Goal: Task Accomplishment & Management: Manage account settings

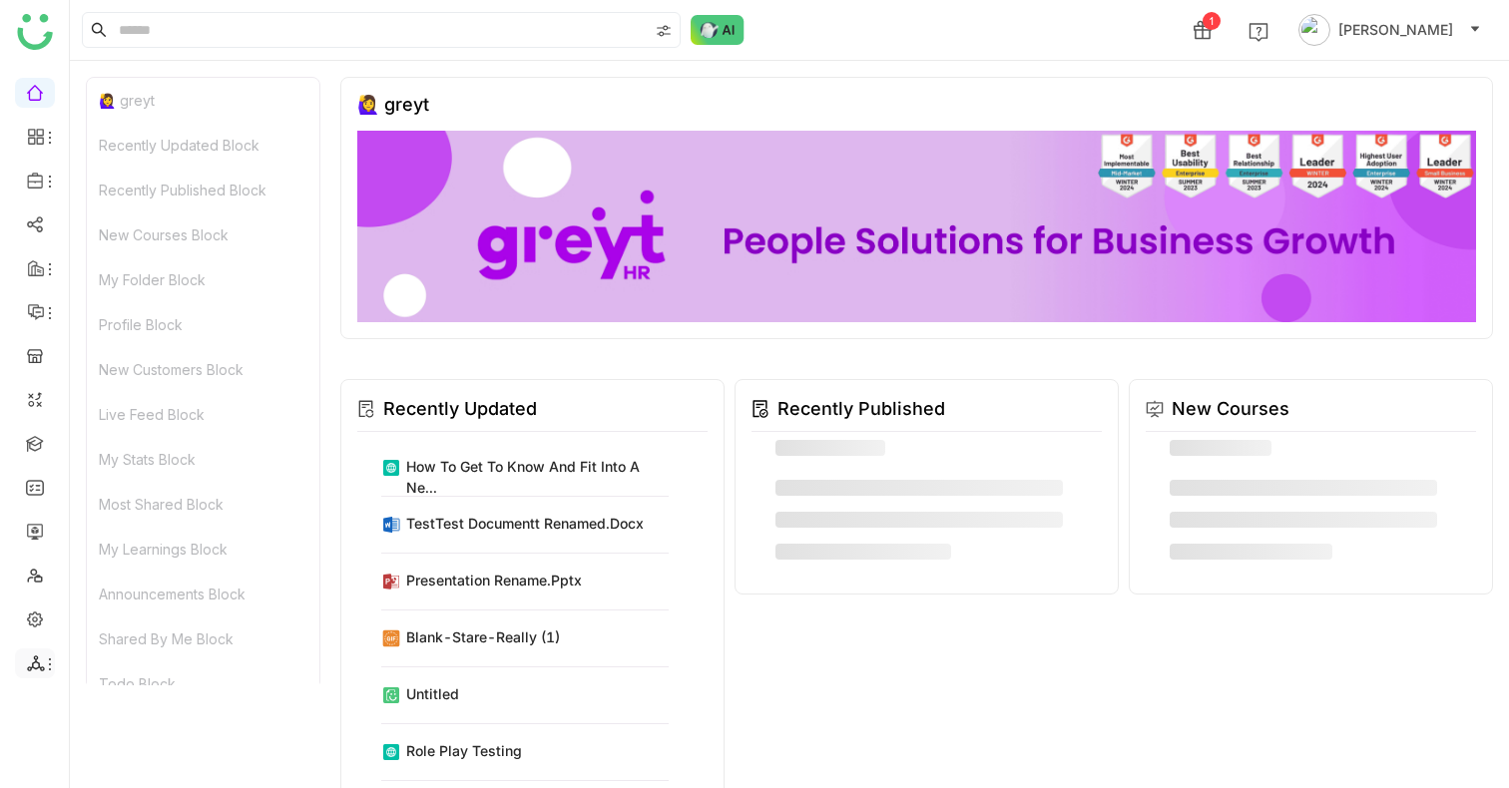
click at [40, 666] on icon at bounding box center [36, 664] width 18 height 18
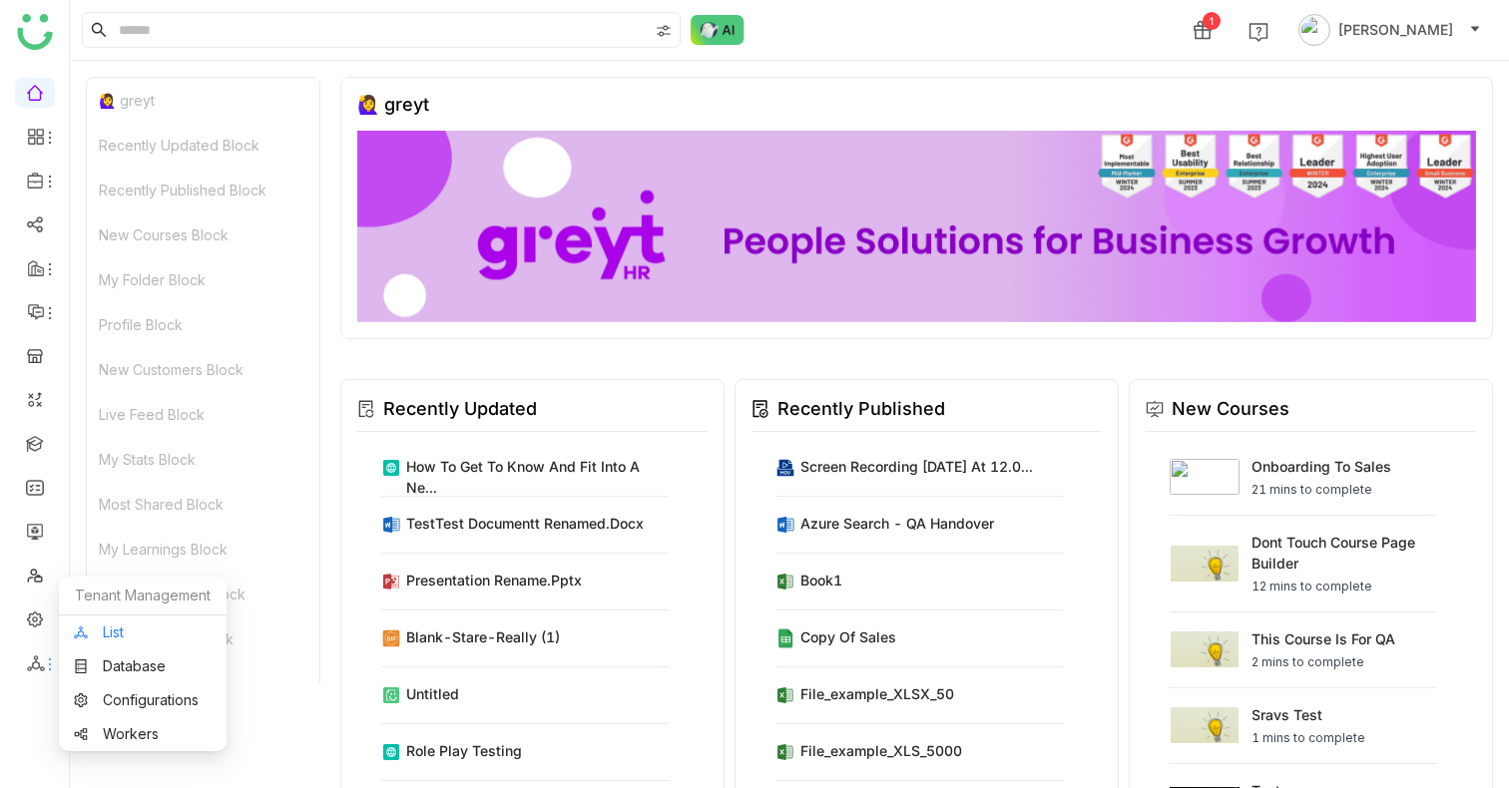
click at [121, 632] on link "List" at bounding box center [143, 633] width 138 height 14
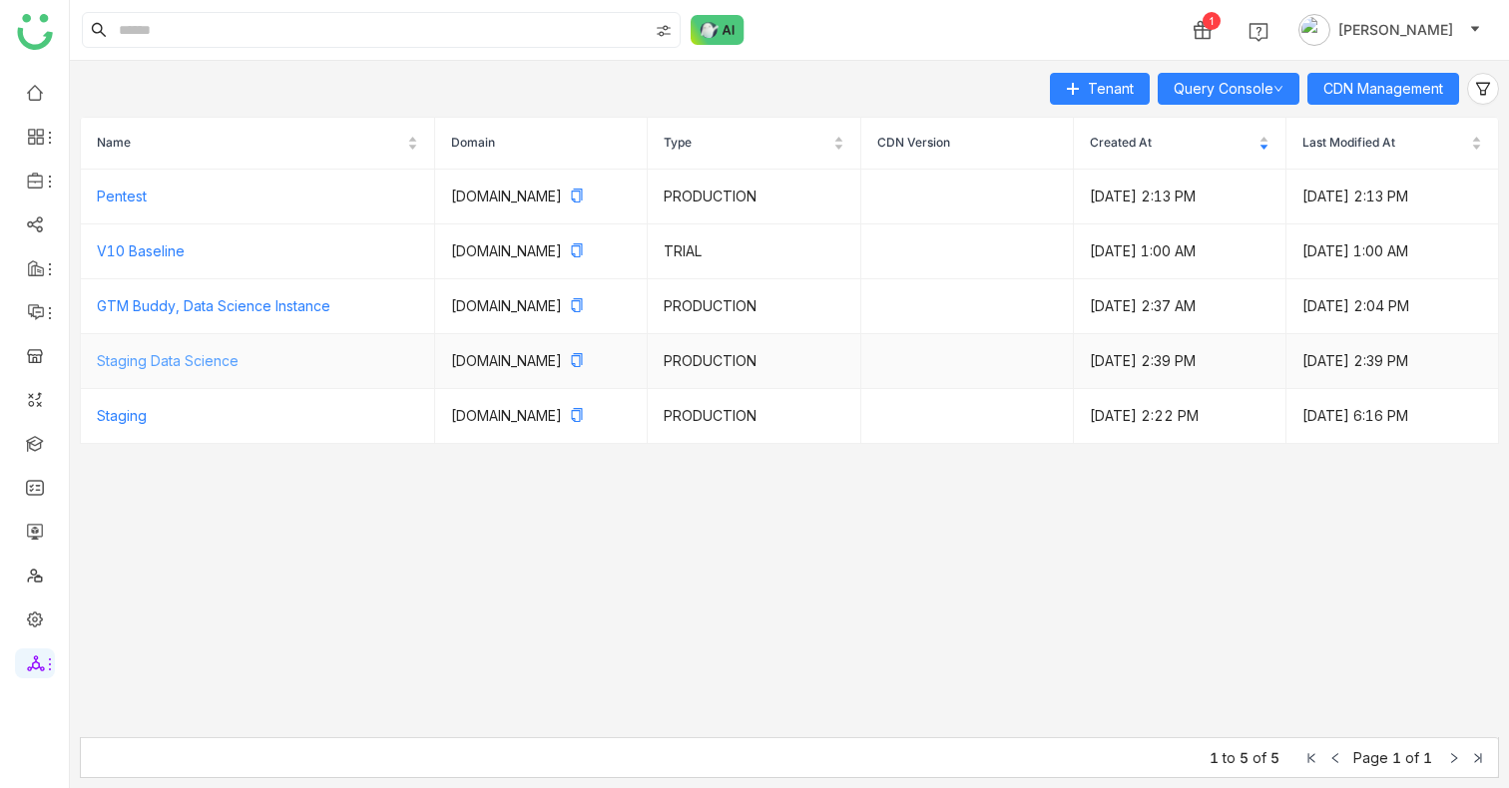
click at [174, 369] on link "Staging Data Science" at bounding box center [168, 360] width 142 height 17
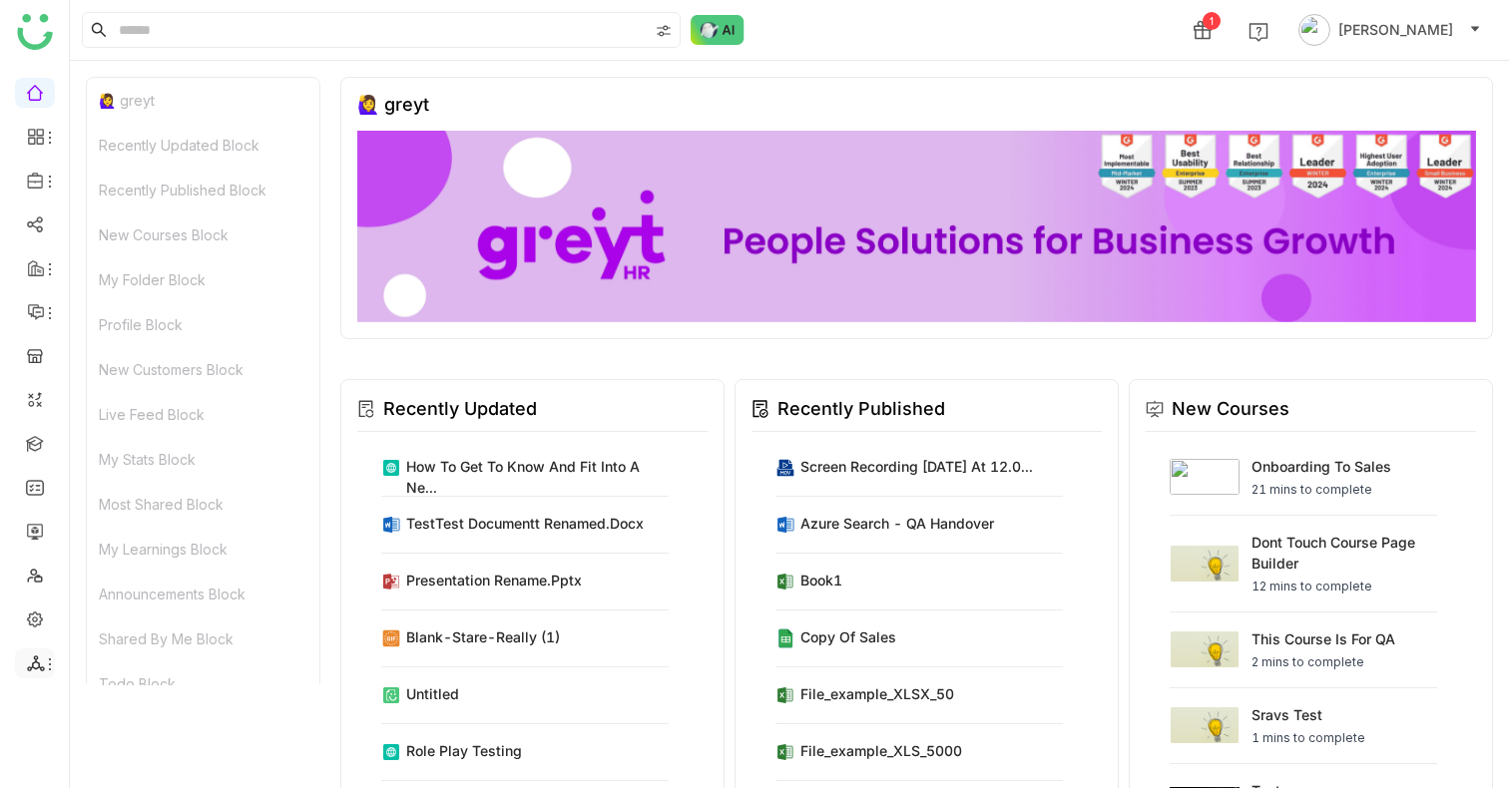
click at [29, 664] on span at bounding box center [34, 664] width 10 height 0
click at [127, 662] on link "Database" at bounding box center [143, 667] width 138 height 14
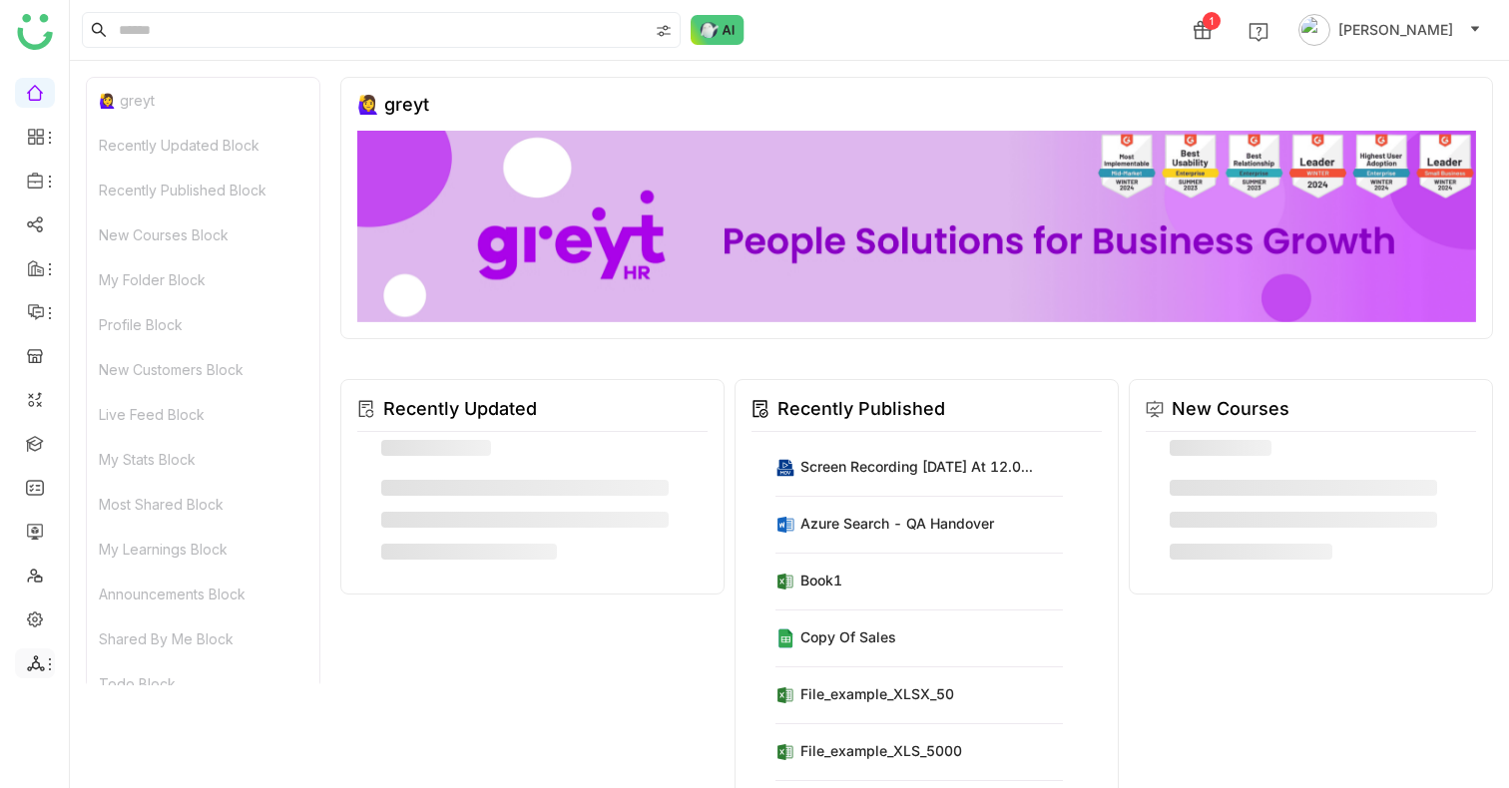
click at [39, 657] on icon at bounding box center [36, 664] width 18 height 18
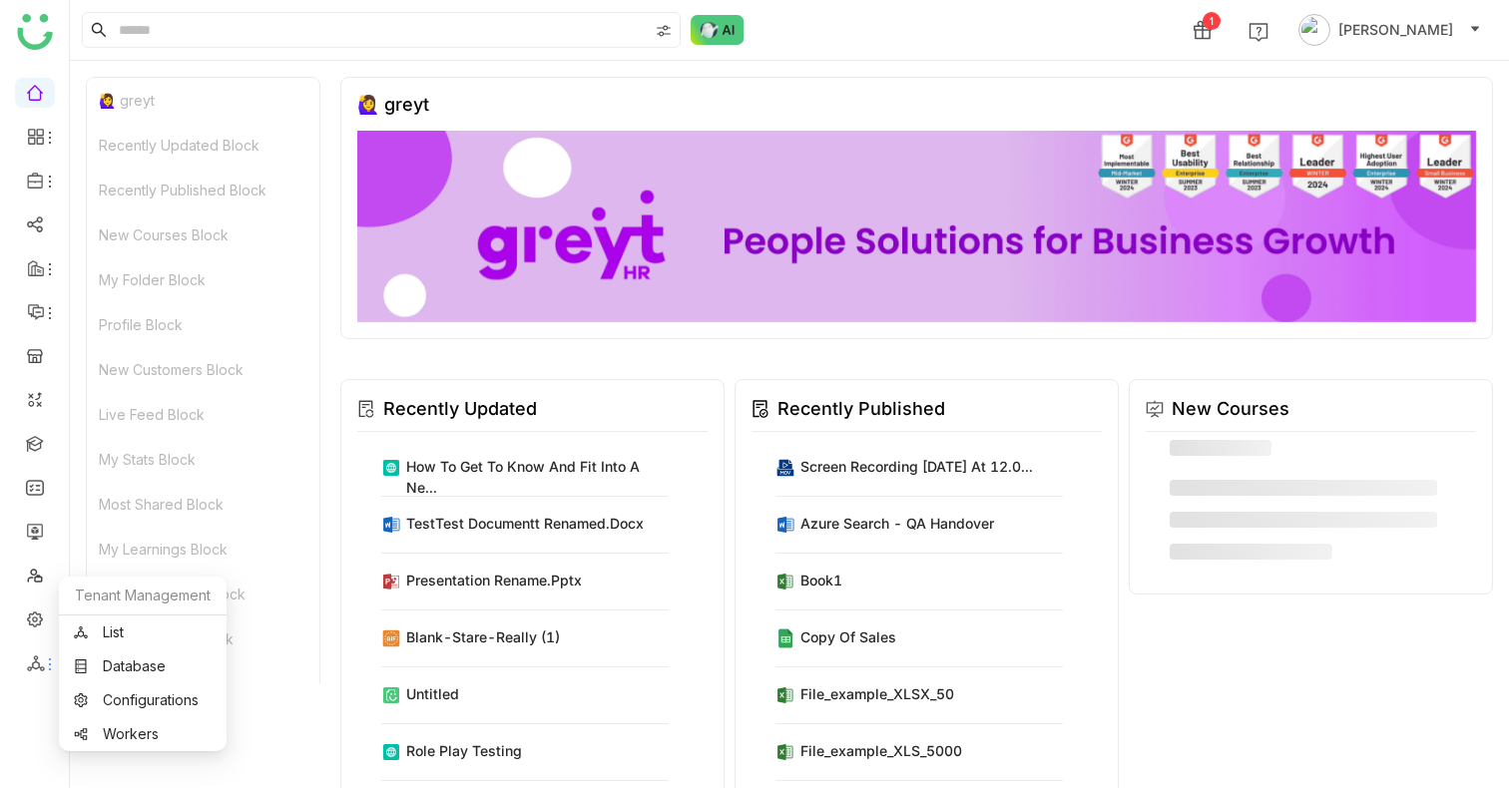
click at [110, 611] on div "Tenant Management" at bounding box center [143, 596] width 168 height 39
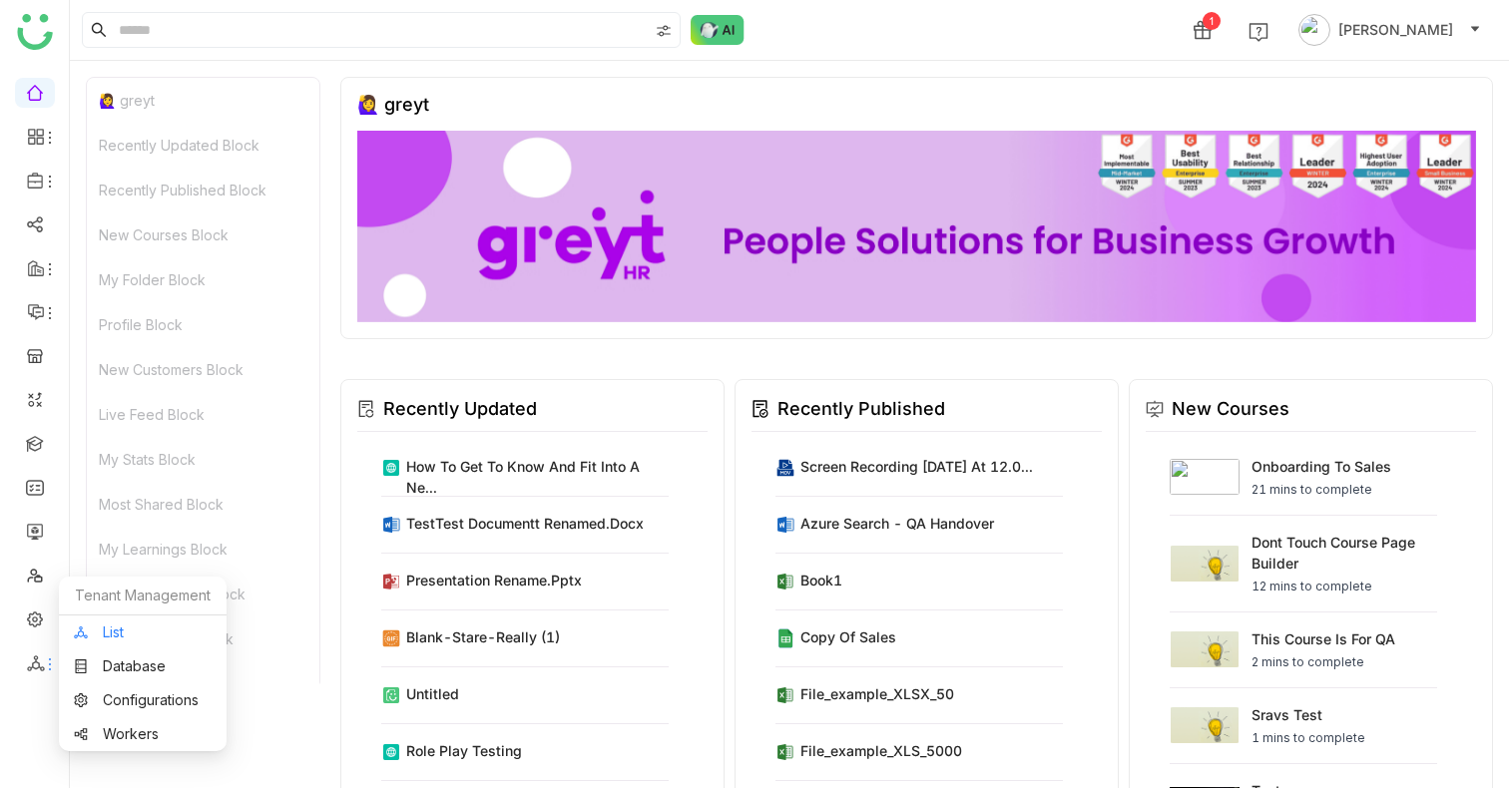
click at [108, 628] on link "List" at bounding box center [143, 633] width 138 height 14
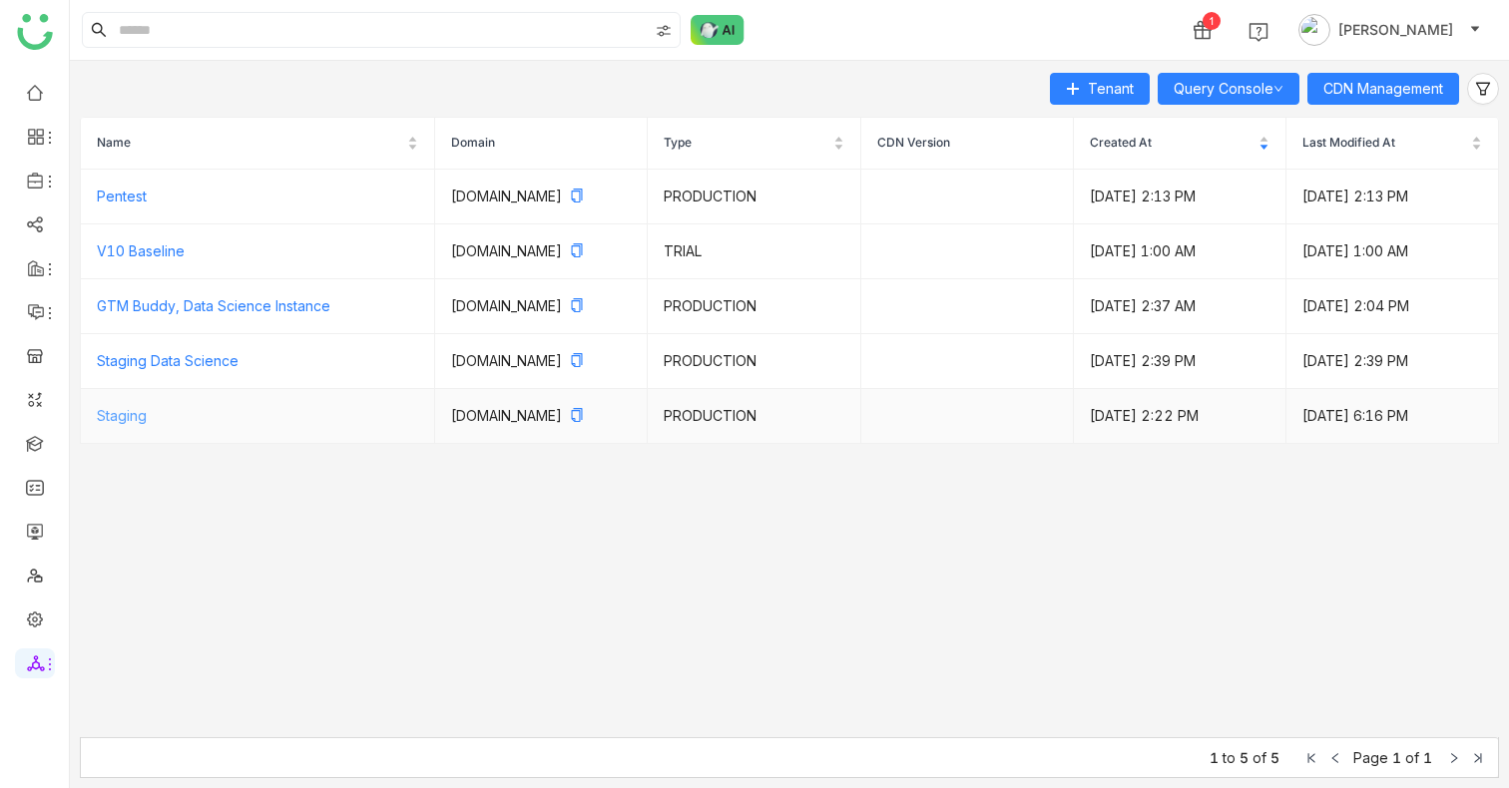
click at [126, 424] on link "Staging" at bounding box center [122, 415] width 50 height 17
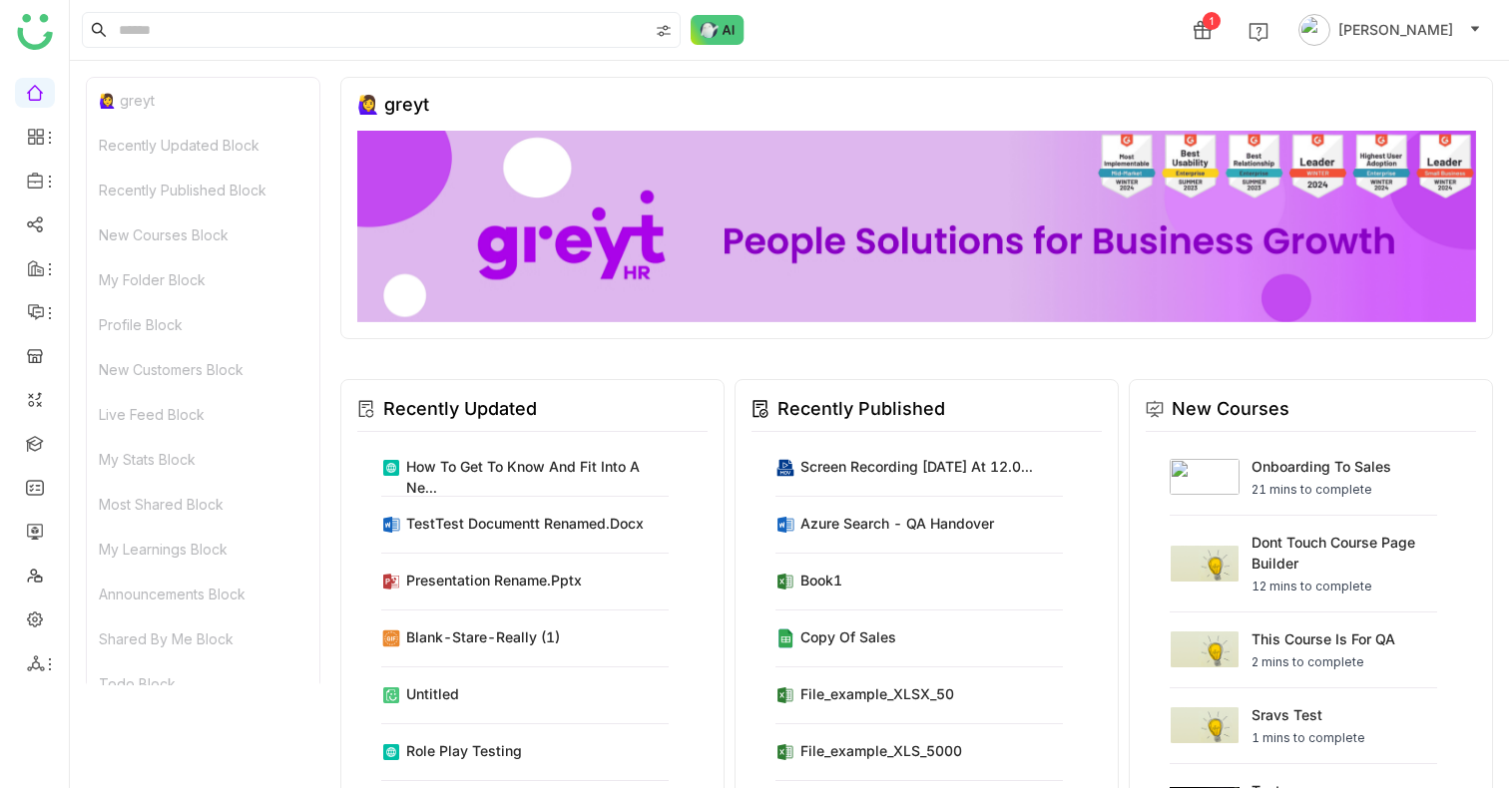
click at [36, 681] on ul at bounding box center [34, 378] width 69 height 629
click at [36, 666] on icon at bounding box center [36, 664] width 18 height 18
click at [115, 628] on link "List" at bounding box center [143, 633] width 138 height 14
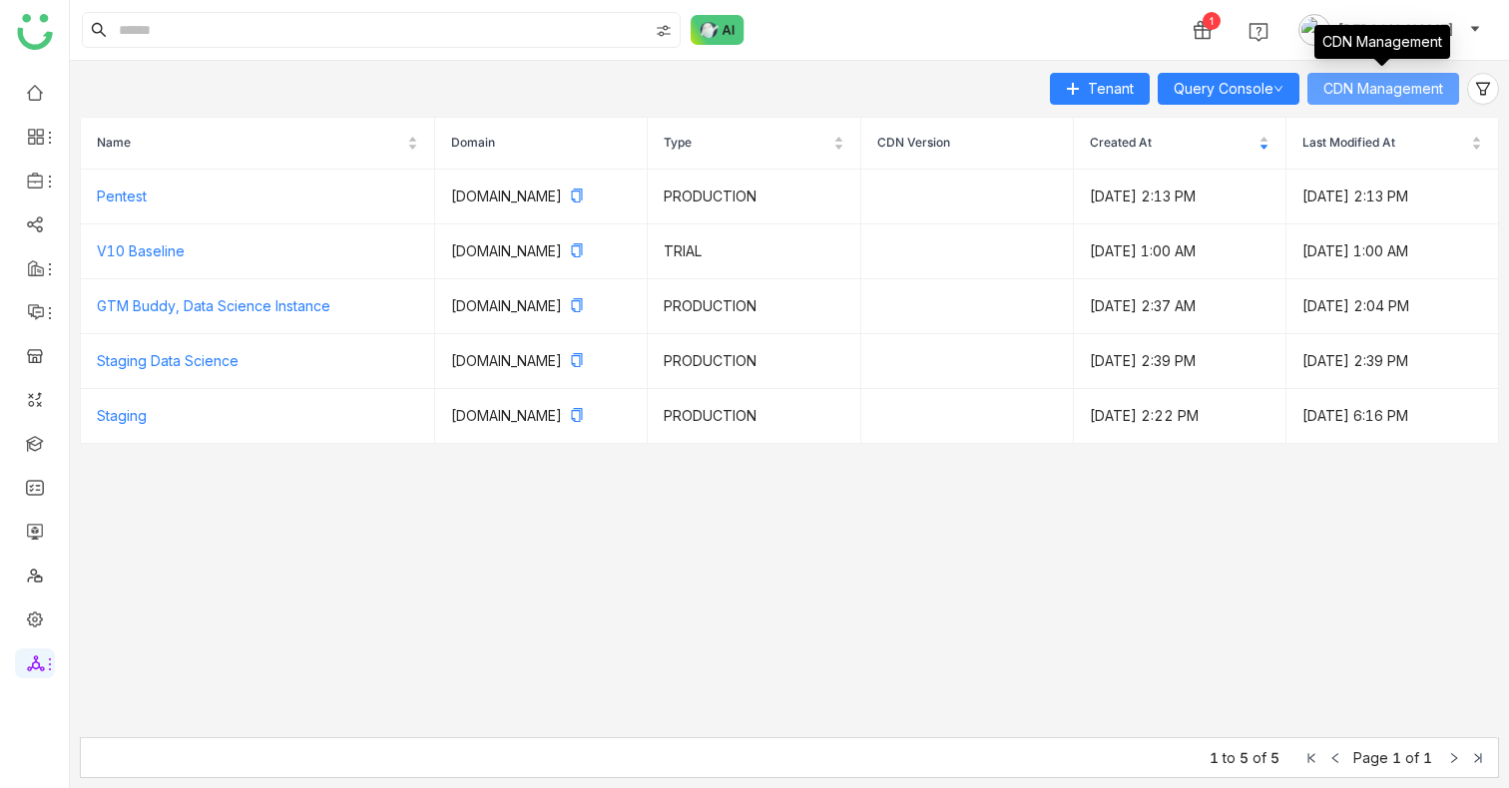
click at [1378, 94] on span "CDN Management" at bounding box center [1383, 89] width 120 height 22
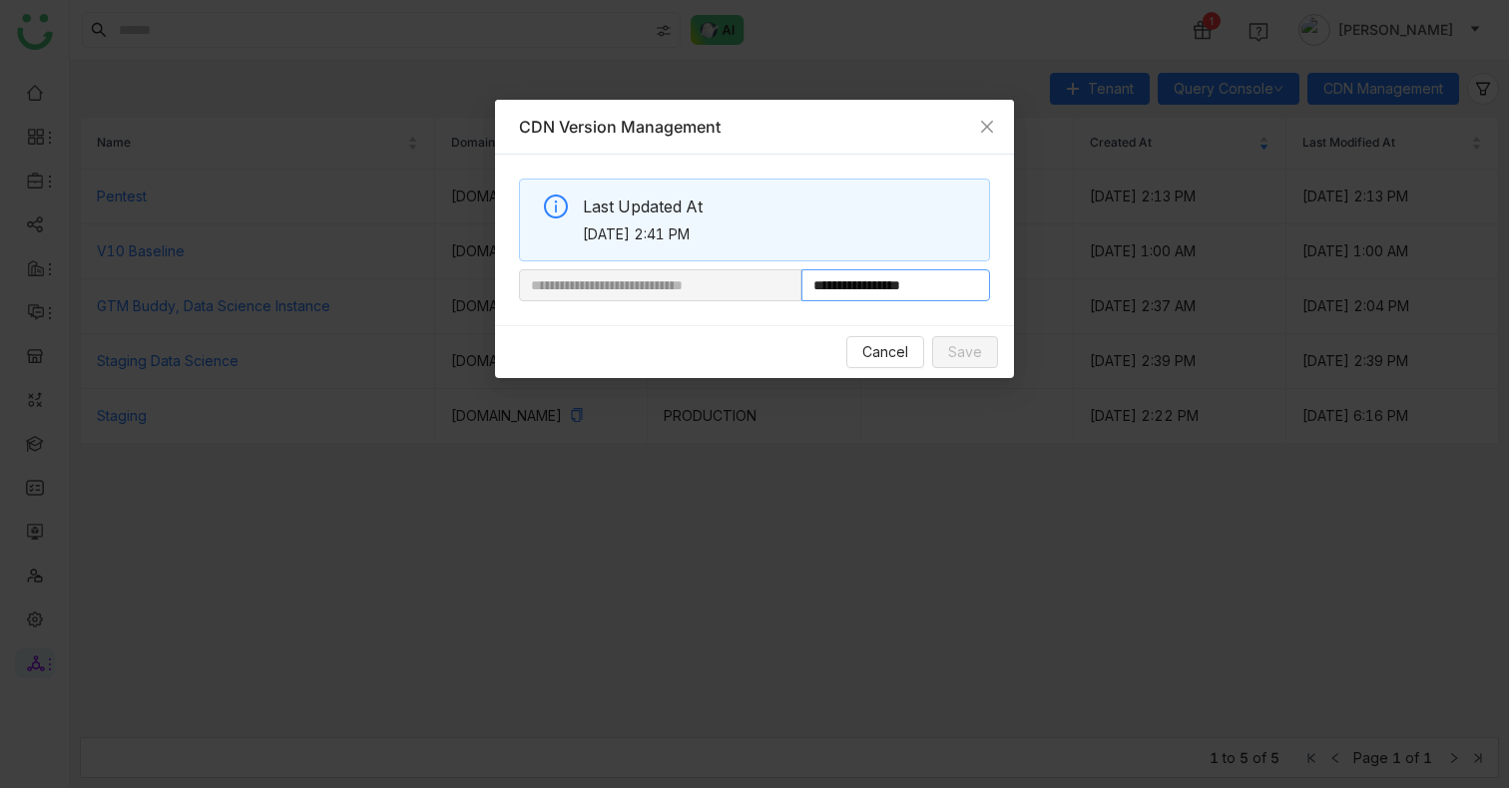
drag, startPoint x: 869, startPoint y: 281, endPoint x: 1021, endPoint y: 281, distance: 151.7
click at [1021, 281] on nz-modal-container "**********" at bounding box center [754, 394] width 1509 height 788
paste input "**********"
type input "**********"
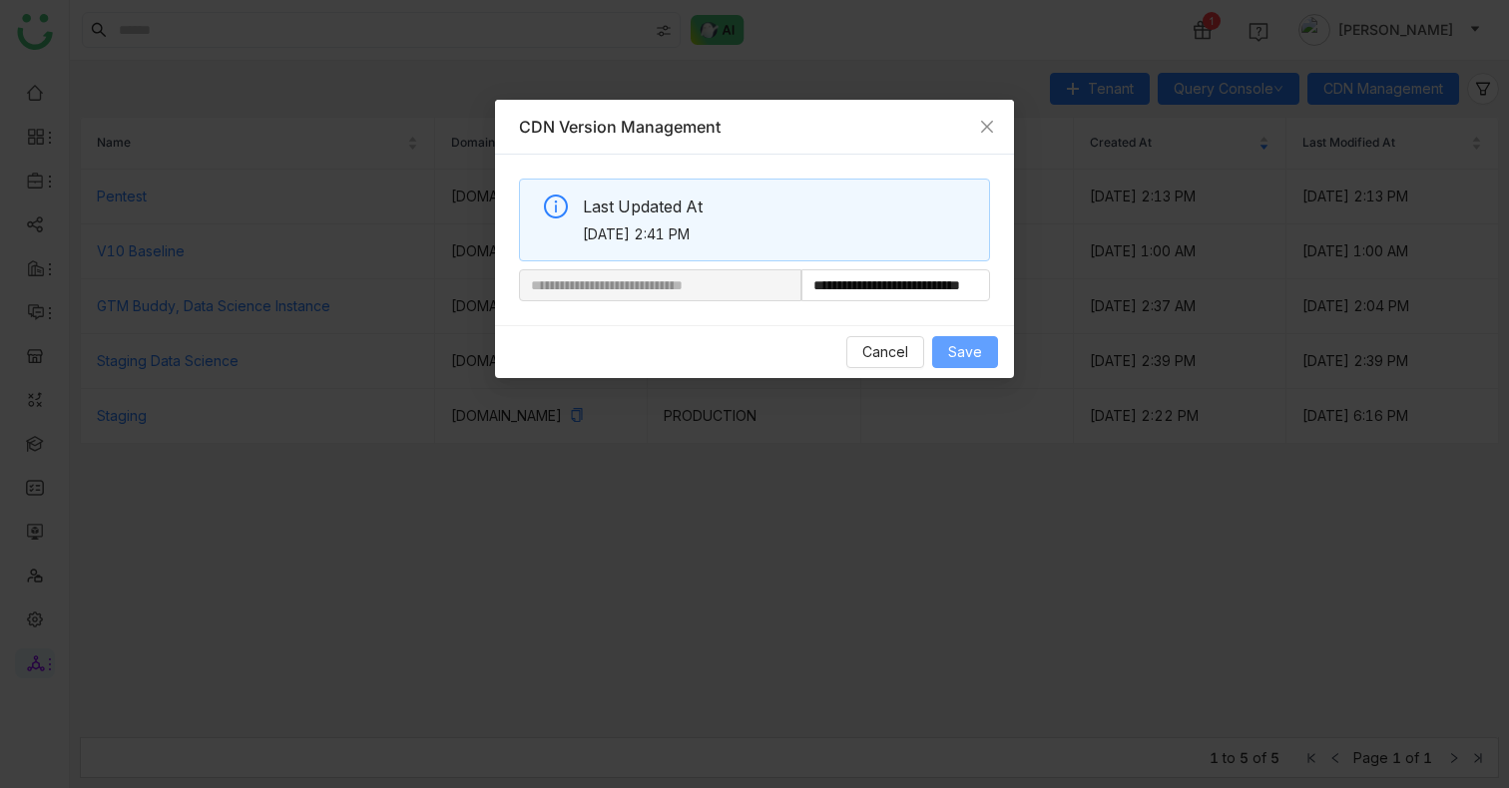
scroll to position [0, 0]
click at [964, 348] on span "Save" at bounding box center [965, 352] width 34 height 22
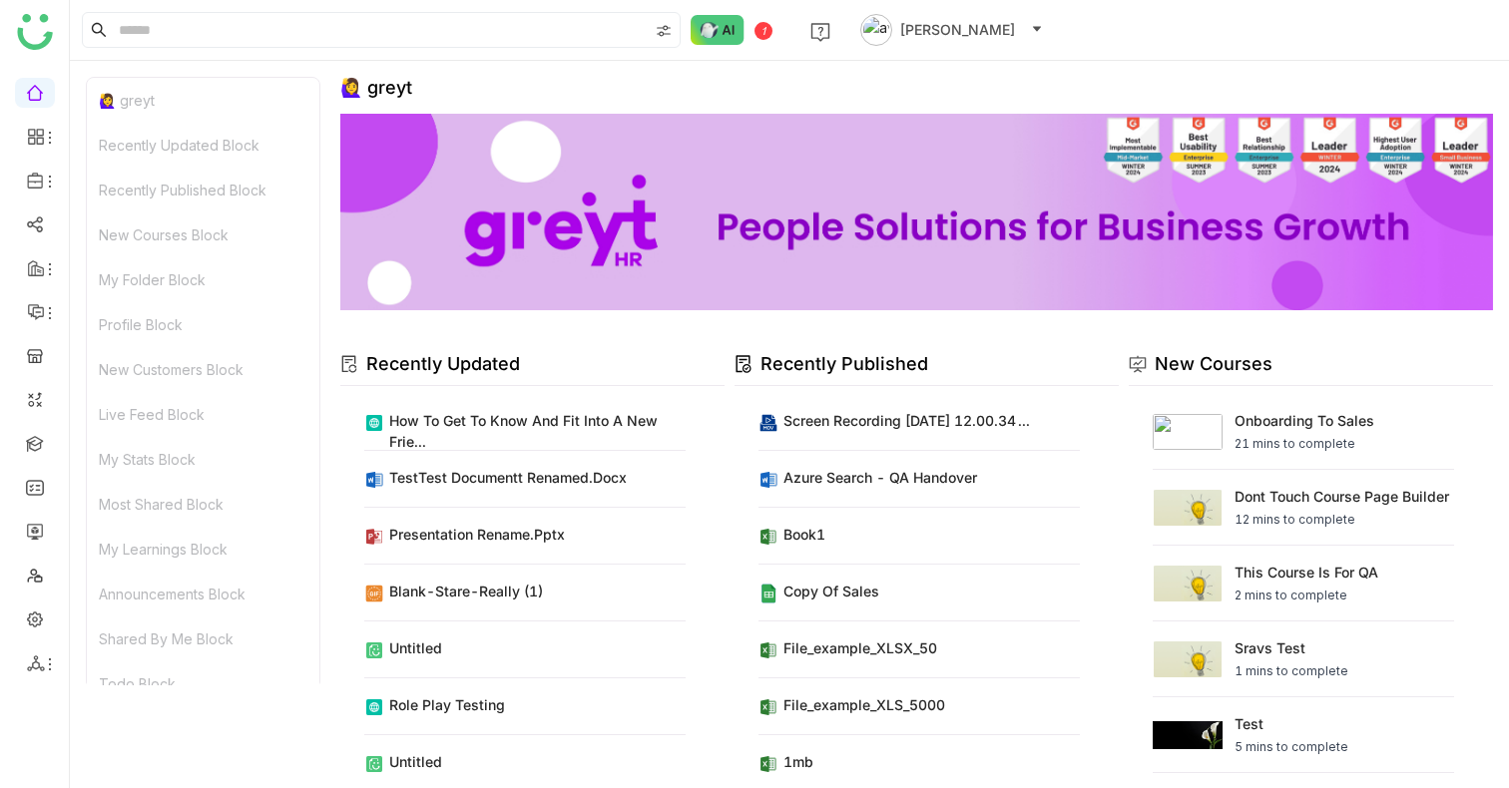
click at [984, 41] on button "Azhar Uddin" at bounding box center [951, 30] width 191 height 32
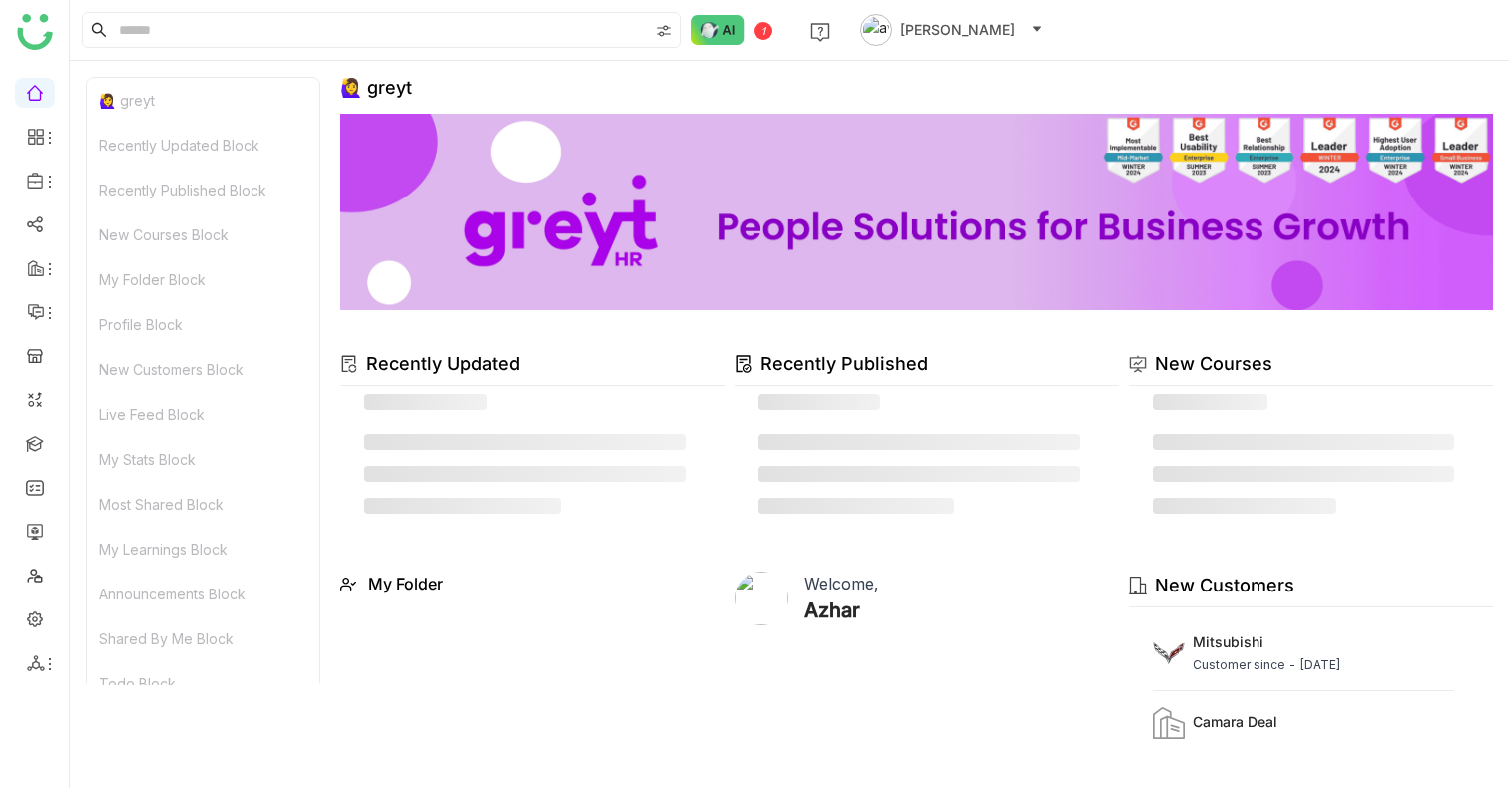
click at [988, 27] on button "[PERSON_NAME]" at bounding box center [951, 30] width 191 height 32
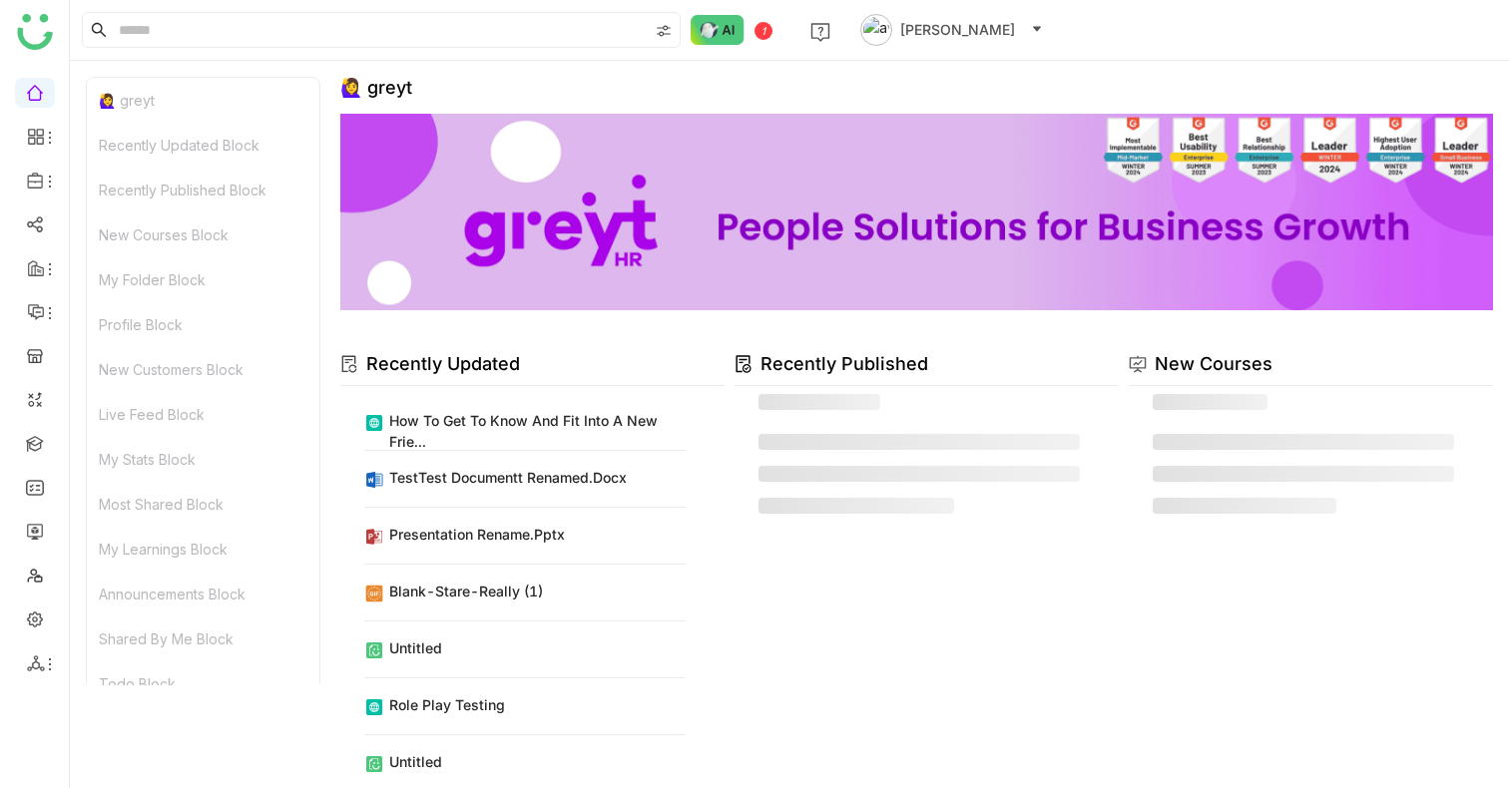
click at [1031, 35] on span at bounding box center [1037, 30] width 12 height 14
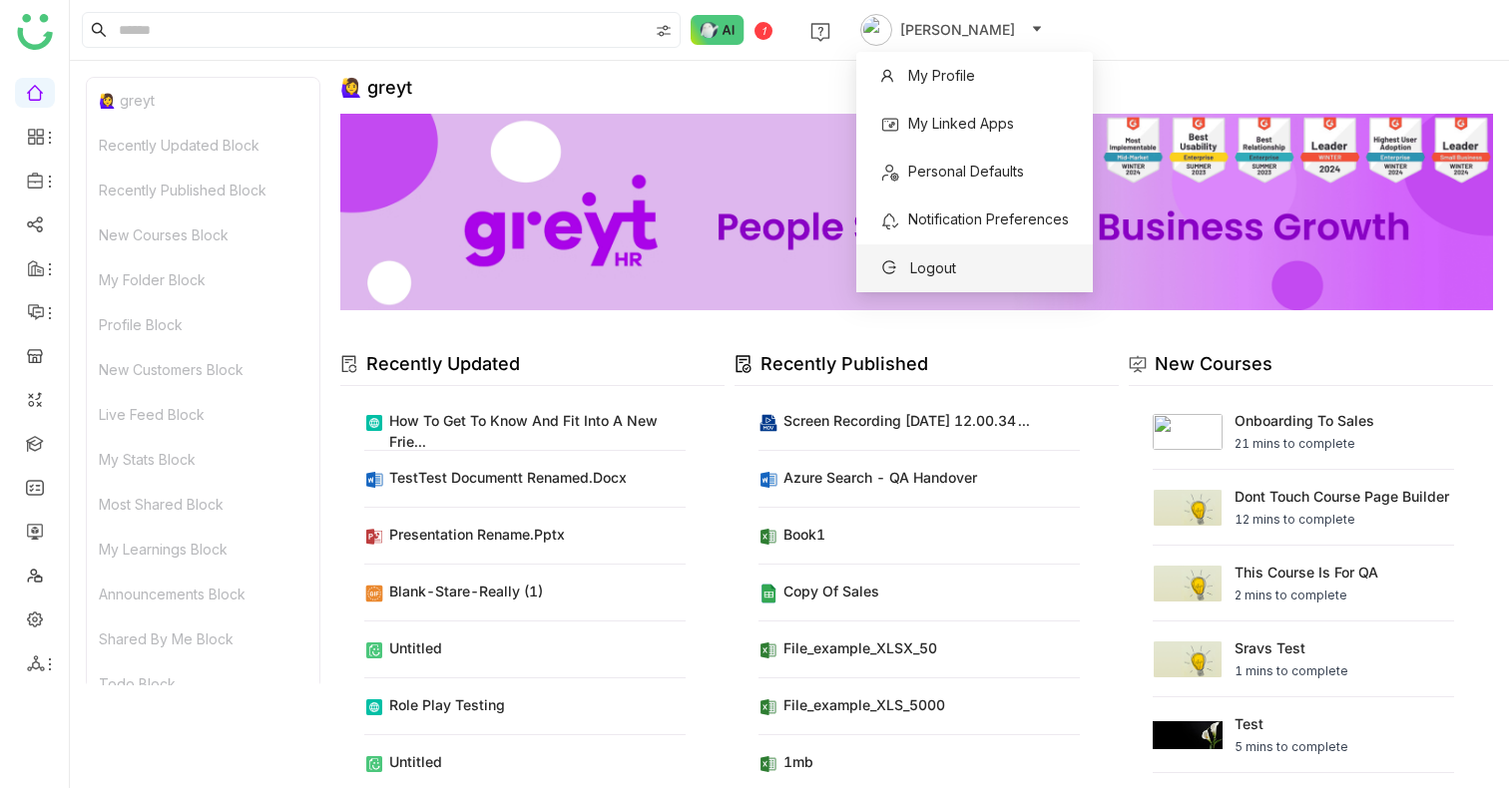
click at [951, 258] on span "Logout" at bounding box center [918, 268] width 76 height 22
